Goal: Task Accomplishment & Management: Use online tool/utility

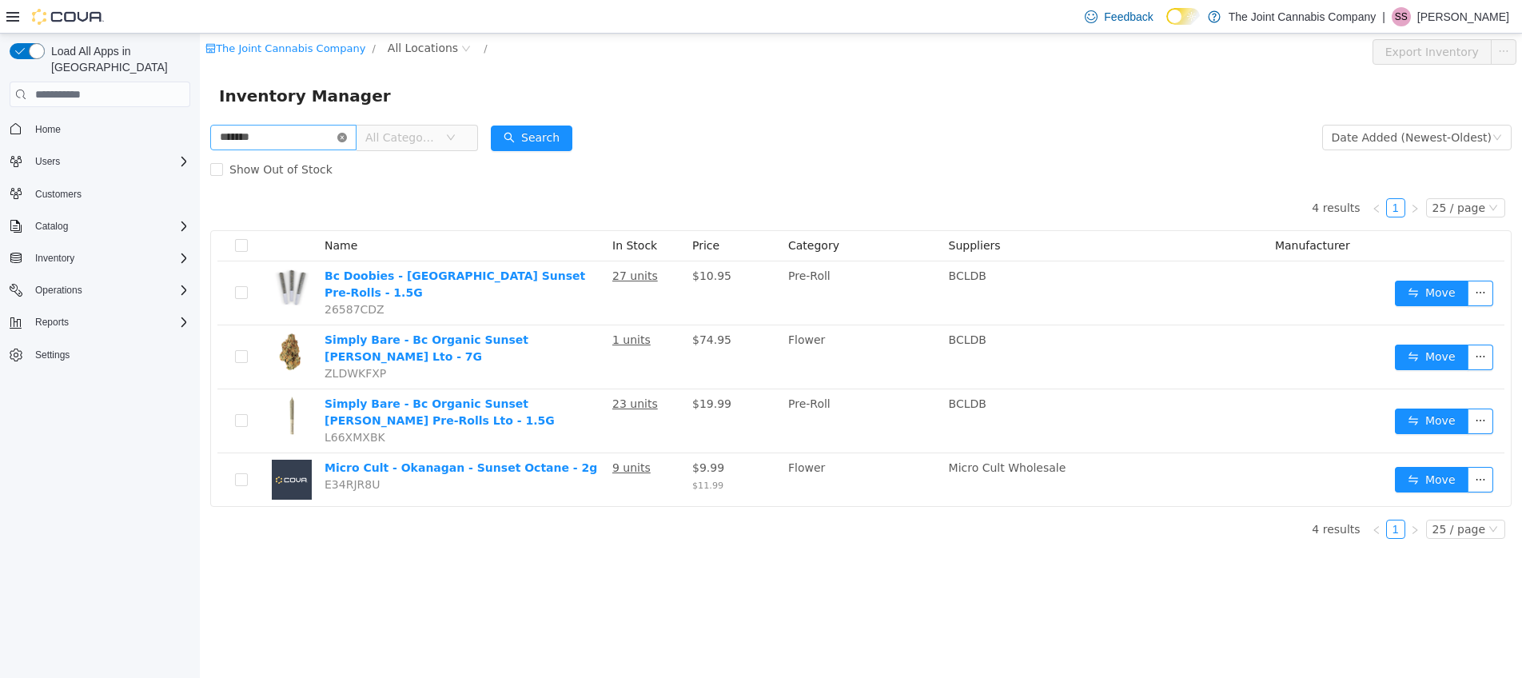
click at [347, 140] on icon "icon: close-circle" at bounding box center [342, 138] width 10 height 10
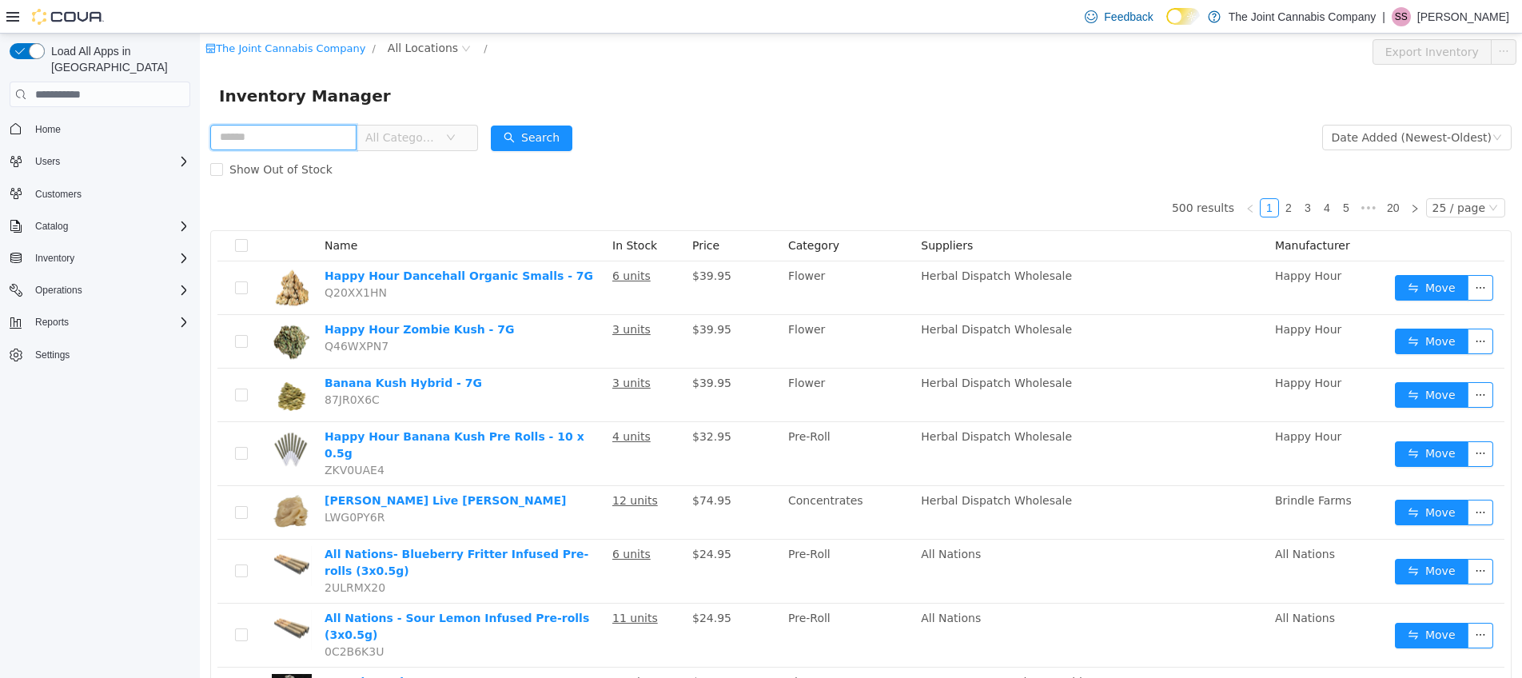
click at [352, 140] on input "text" at bounding box center [283, 138] width 146 height 26
type input "******"
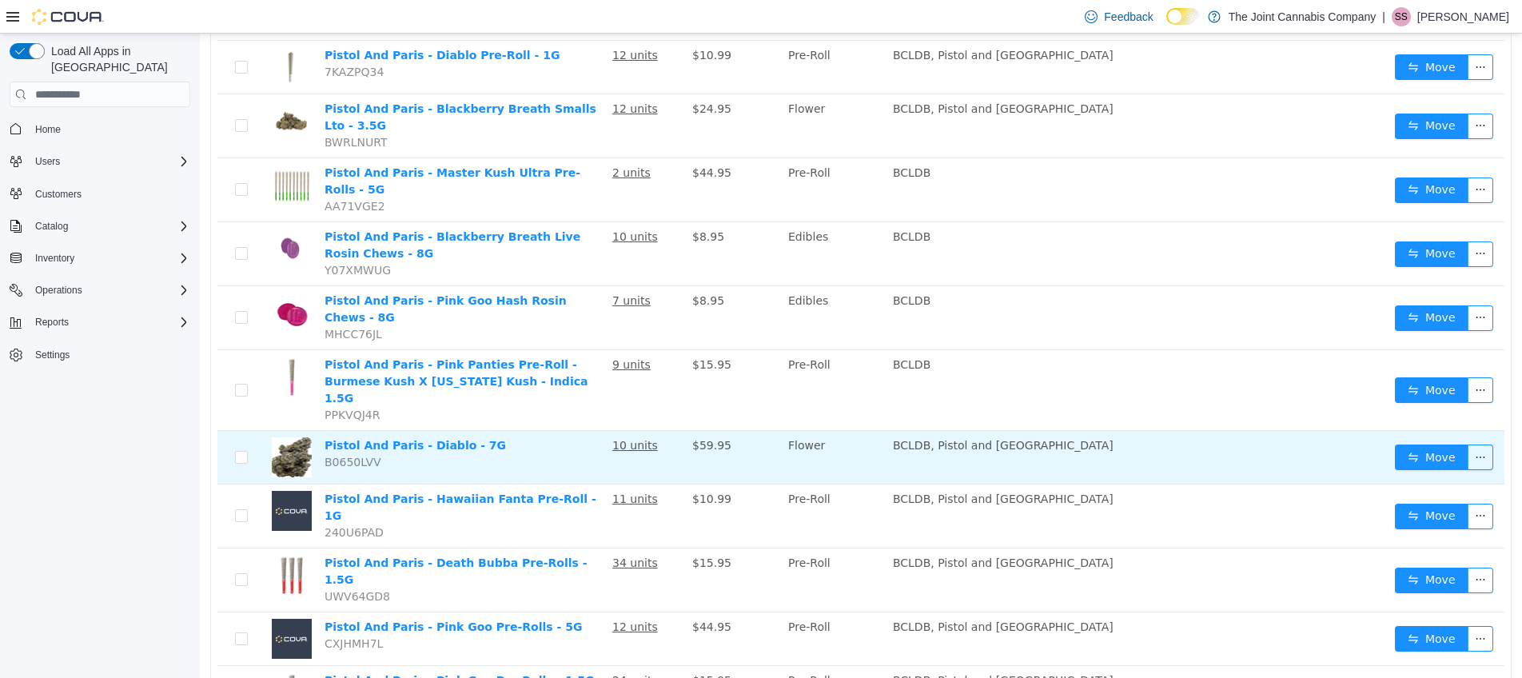
scroll to position [224, 0]
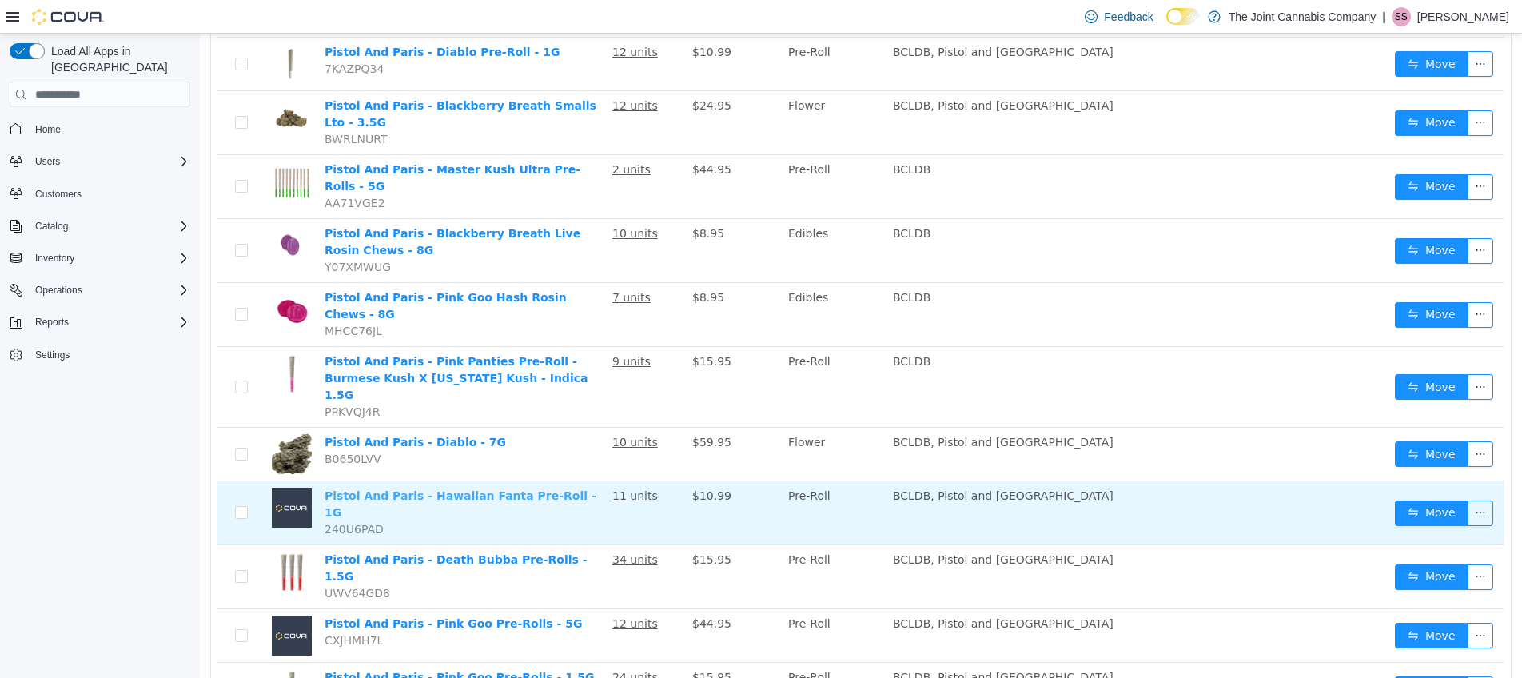
click at [494, 489] on link "Pistol And Paris - Hawaiian Fanta Pre-Roll - 1G" at bounding box center [461, 504] width 272 height 30
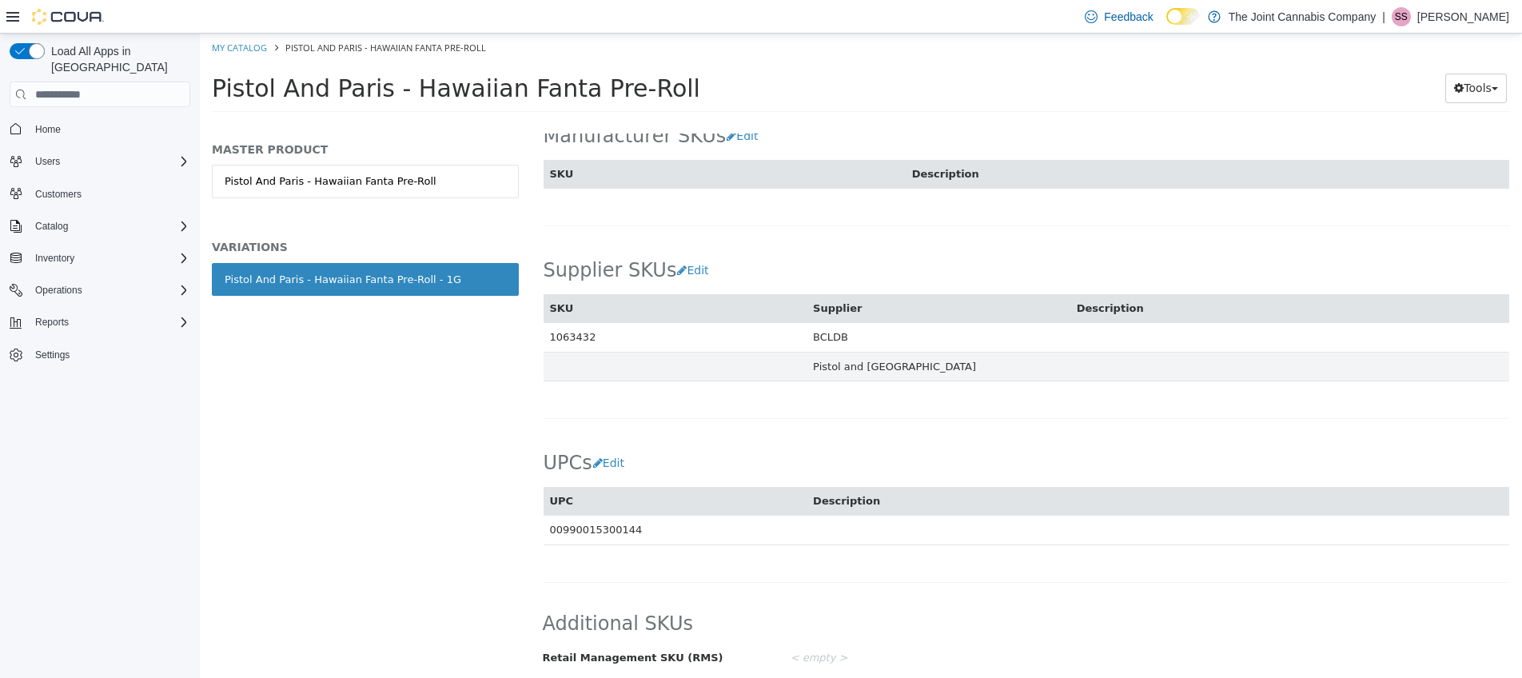
scroll to position [914, 0]
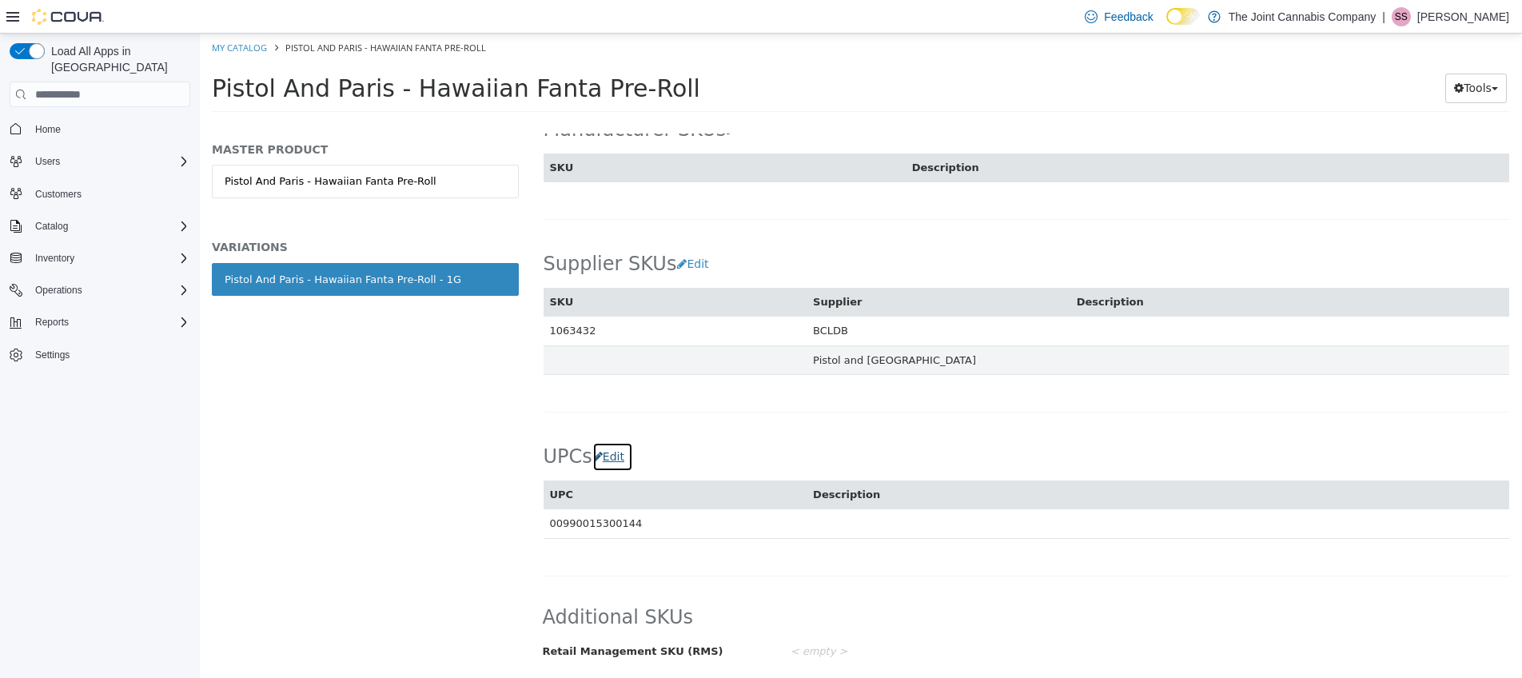
click at [623, 463] on button "Edit" at bounding box center [612, 457] width 41 height 30
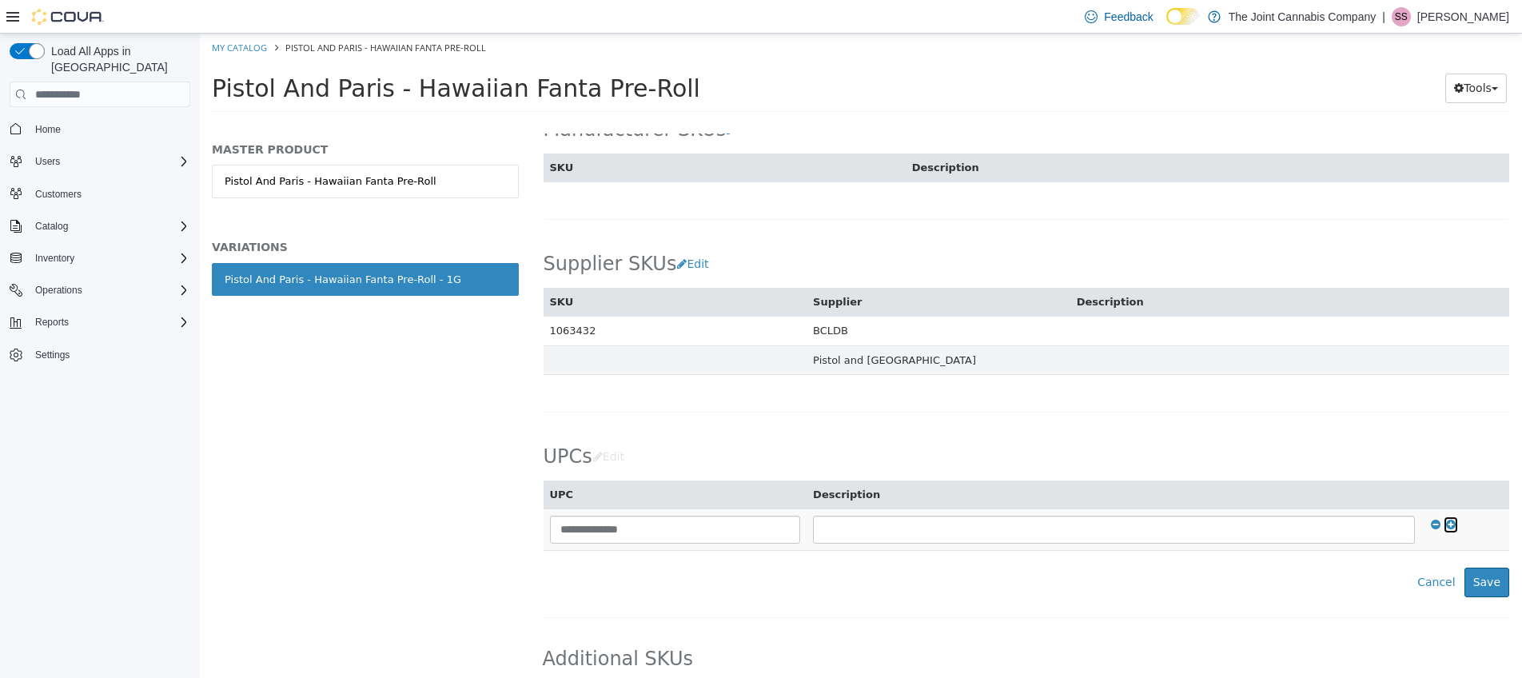
click at [1446, 526] on icon at bounding box center [1451, 524] width 10 height 11
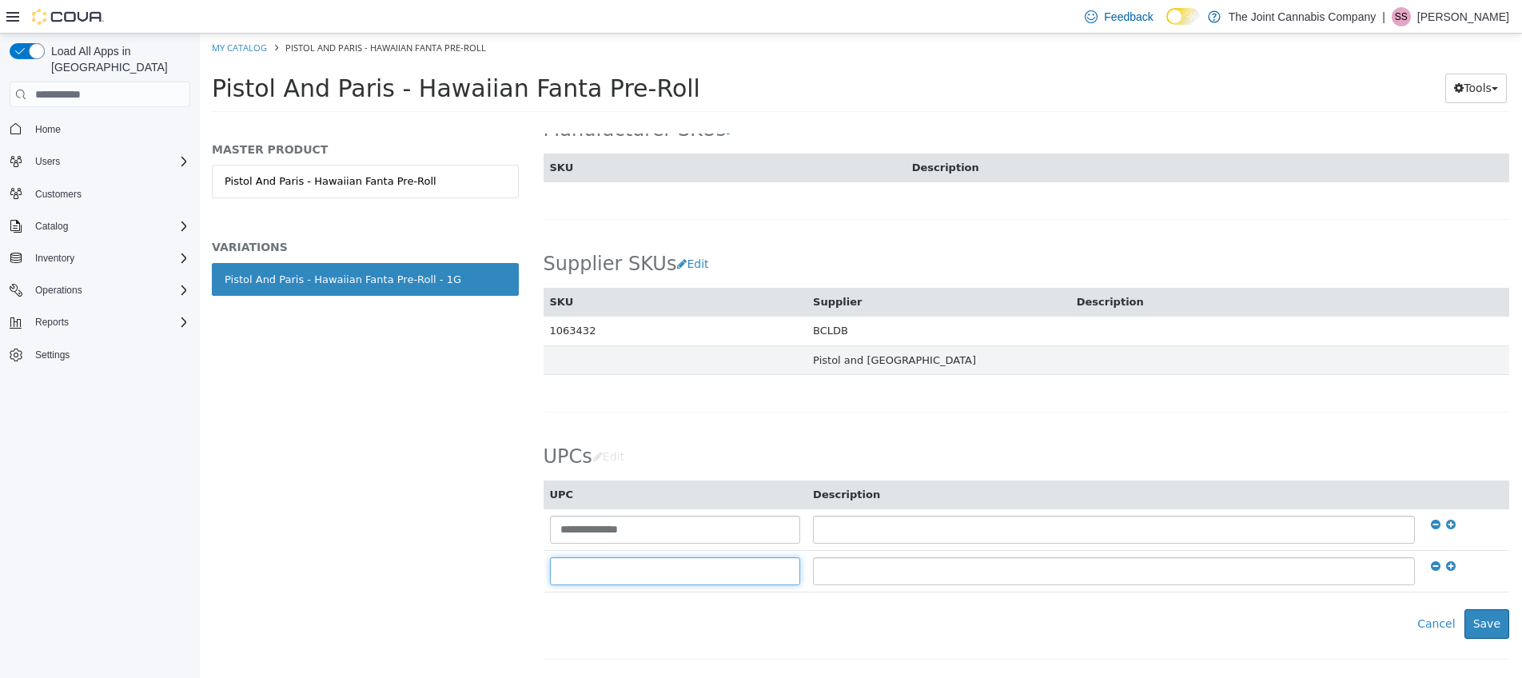
click at [638, 573] on input "text" at bounding box center [675, 571] width 251 height 28
type input "**********"
click at [1481, 621] on button "Save" at bounding box center [1487, 624] width 45 height 30
